Goal: Task Accomplishment & Management: Use online tool/utility

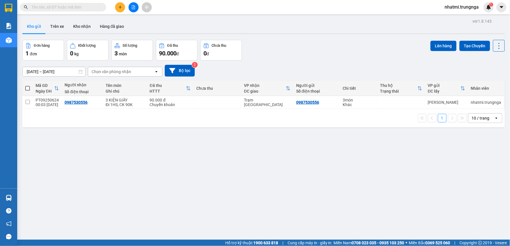
click at [121, 7] on icon "plus" at bounding box center [120, 7] width 4 height 4
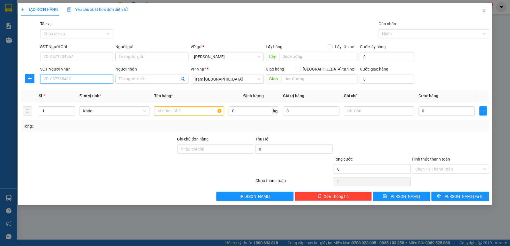
drag, startPoint x: 72, startPoint y: 78, endPoint x: 77, endPoint y: 78, distance: 4.3
click at [74, 78] on input "SĐT Người Nhận" at bounding box center [76, 79] width 73 height 9
type input "0944438801"
click at [171, 107] on input "text" at bounding box center [189, 111] width 70 height 9
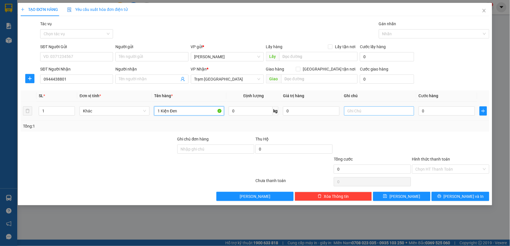
type input "1 Kiện Đen"
click at [358, 110] on input "text" at bounding box center [379, 111] width 70 height 9
type input "D"
type input "Đi 2Hs"
type input "4"
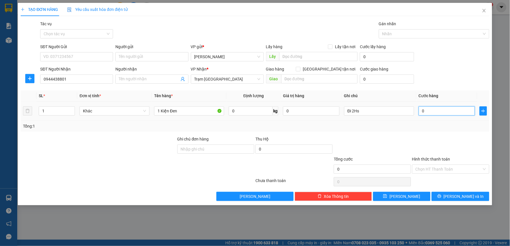
type input "4"
type input "40"
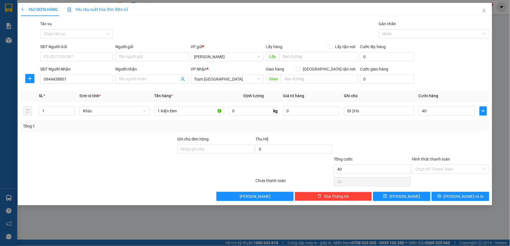
type input "40.000"
click at [454, 128] on div "Tổng: 1" at bounding box center [255, 126] width 465 height 6
click at [444, 173] on input "Hình thức thanh toán" at bounding box center [449, 169] width 66 height 9
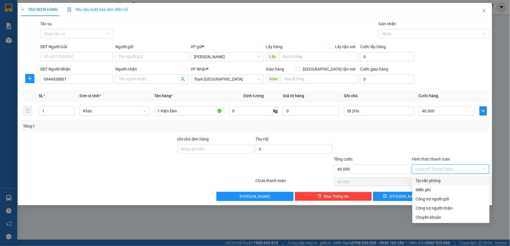
click at [437, 181] on div "Tại văn phòng" at bounding box center [451, 181] width 70 height 6
type input "0"
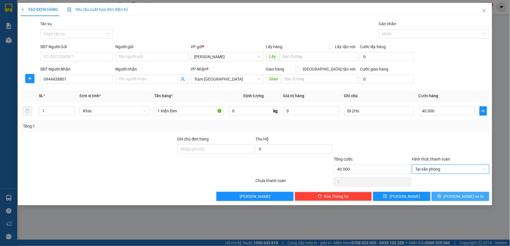
click at [459, 196] on span "[PERSON_NAME] và In" at bounding box center [464, 197] width 40 height 6
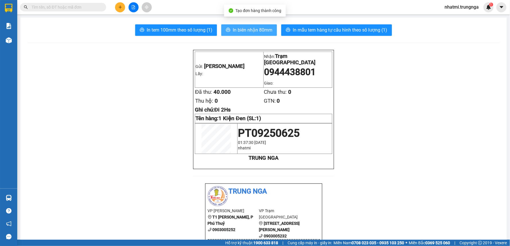
click at [235, 30] on span "In biên nhận 80mm" at bounding box center [253, 29] width 40 height 7
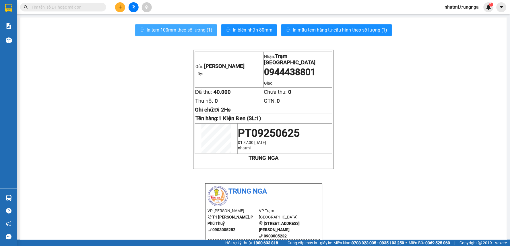
click at [182, 30] on span "In tem 100mm theo số lượng (1)" at bounding box center [180, 29] width 66 height 7
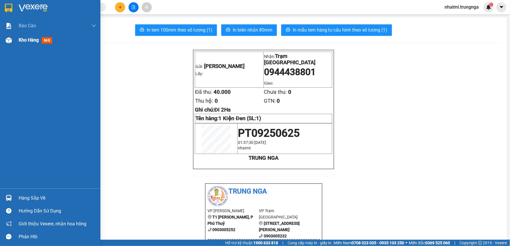
click at [10, 42] on img at bounding box center [9, 40] width 6 height 6
